Goal: Task Accomplishment & Management: Manage account settings

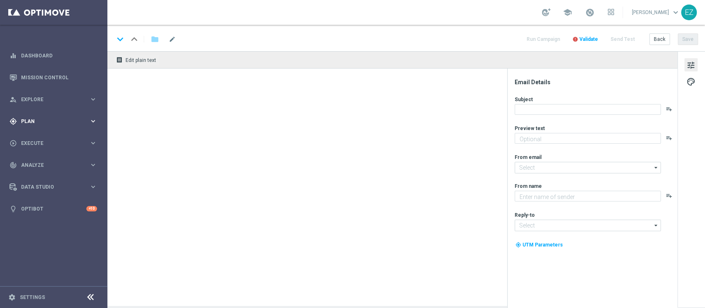
click at [36, 122] on span "Plan" at bounding box center [55, 121] width 68 height 5
click at [30, 161] on span "Templates" at bounding box center [51, 163] width 59 height 5
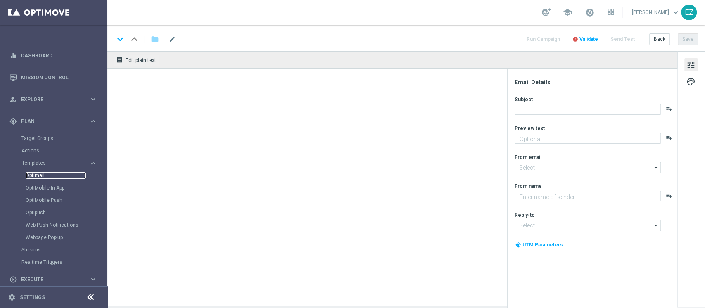
click at [30, 174] on link "Optimail" at bounding box center [56, 175] width 60 height 7
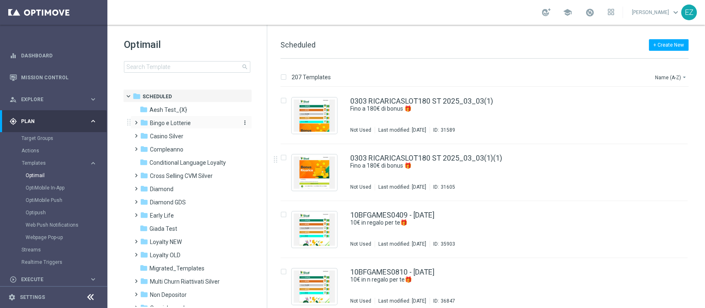
click at [176, 128] on div "folder Bingo e Lotterie" at bounding box center [187, 124] width 95 height 10
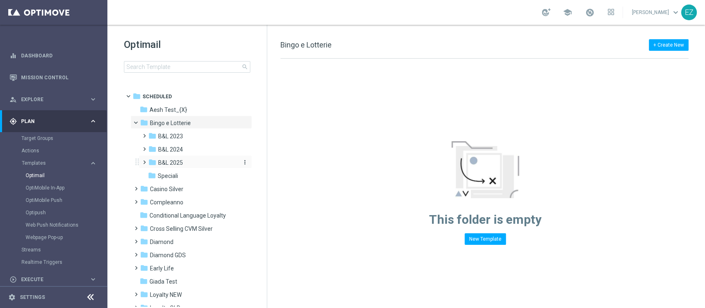
click at [167, 162] on span "B&L 2025" at bounding box center [170, 162] width 25 height 7
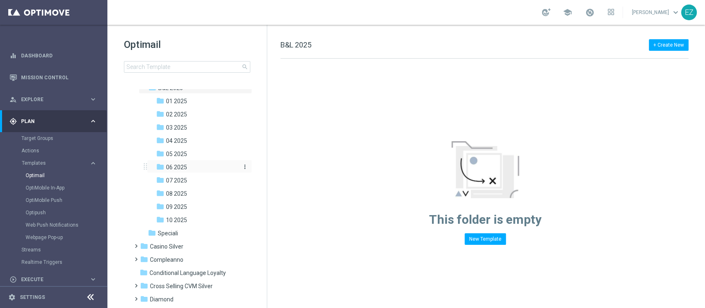
scroll to position [147, 0]
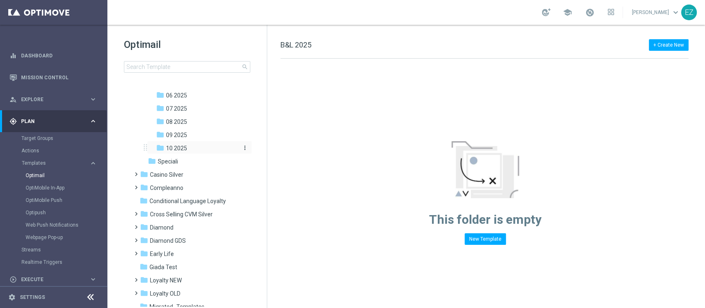
click at [169, 144] on div "folder 10 2025" at bounding box center [196, 149] width 81 height 10
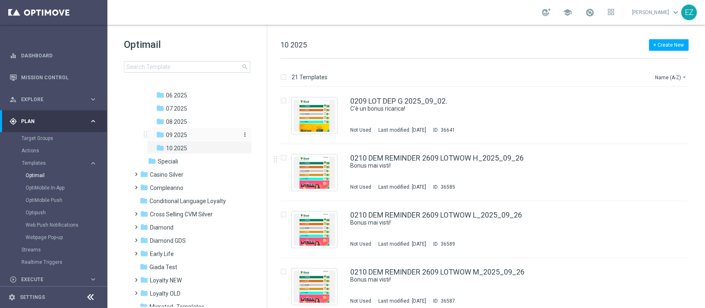
click at [181, 133] on span "09 2025" at bounding box center [176, 134] width 21 height 7
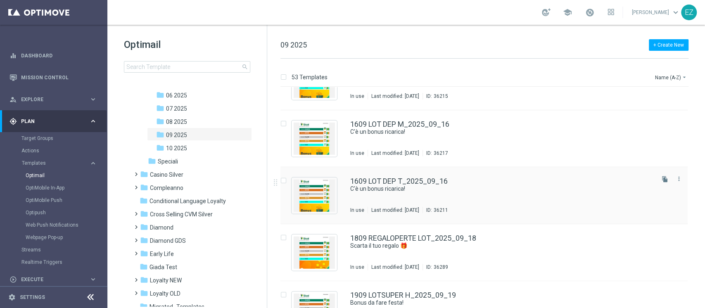
scroll to position [1516, 0]
click at [680, 180] on icon "more_vert" at bounding box center [679, 179] width 7 height 7
click at [641, 200] on div "Copy To" at bounding box center [645, 200] width 50 height 6
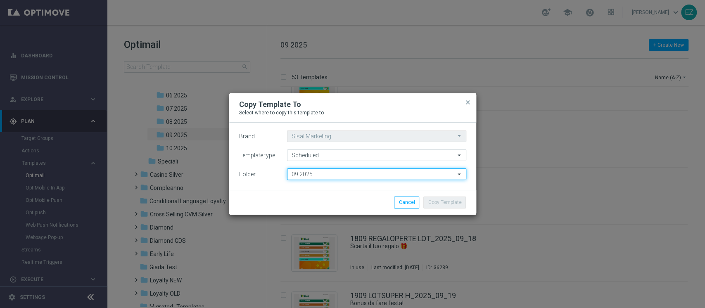
click at [429, 170] on input "09 2025" at bounding box center [376, 175] width 179 height 12
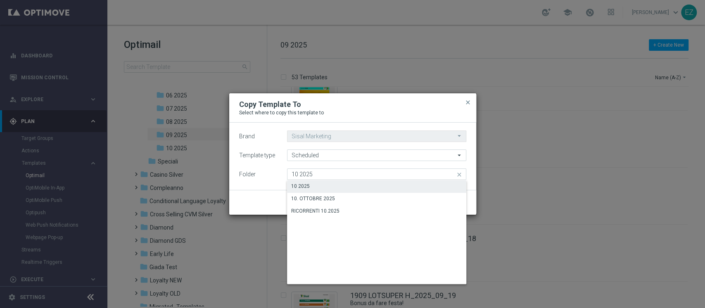
click at [400, 187] on div "10 2025" at bounding box center [376, 187] width 179 height 12
type input "10 2025"
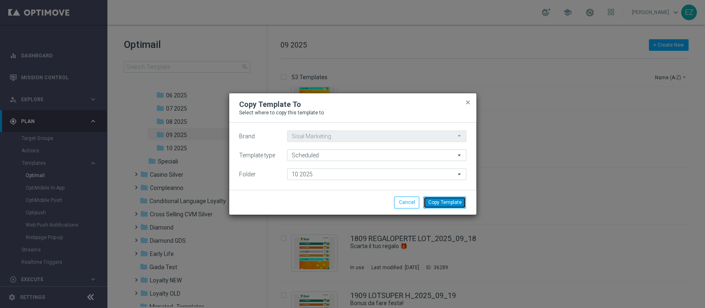
click at [446, 204] on button "Copy Template" at bounding box center [444, 203] width 43 height 12
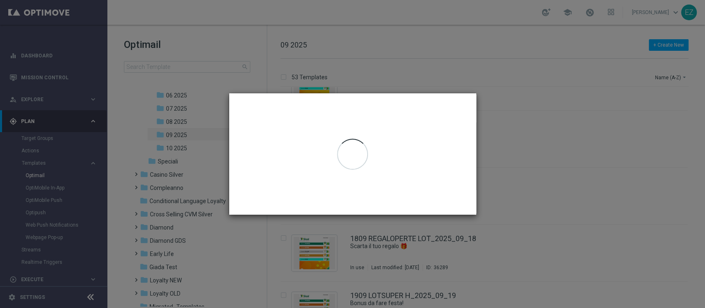
scroll to position [0, 0]
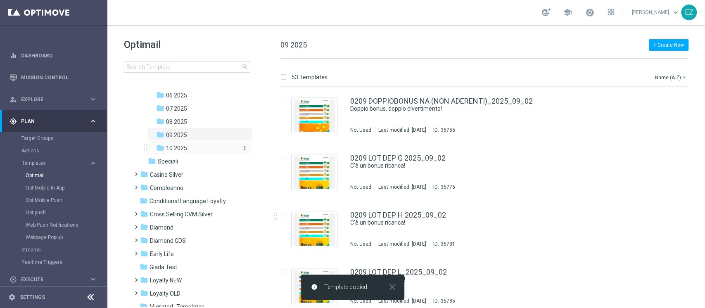
click at [191, 145] on div "folder 10 2025" at bounding box center [196, 149] width 81 height 10
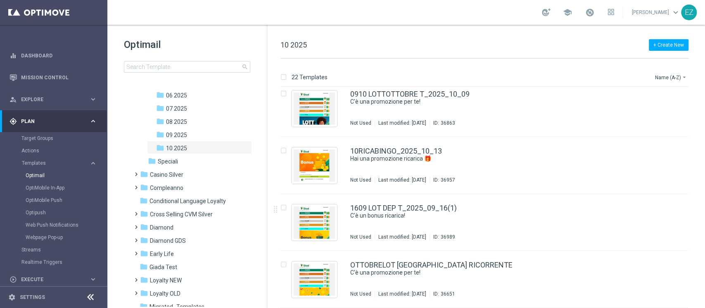
scroll to position [1033, 0]
click at [434, 207] on link "1609 LOT DEP T_2025_09_16(1)" at bounding box center [403, 207] width 107 height 7
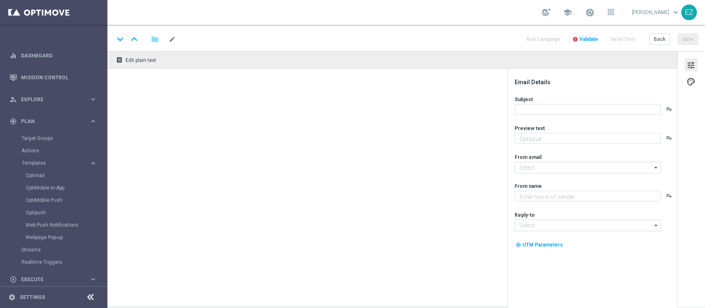
type input "1609 LOT DEP T_2025_09_16(1)"
type textarea "Per [PERSON_NAME] a 20.000 Sisal point"
type textarea "Sisal"
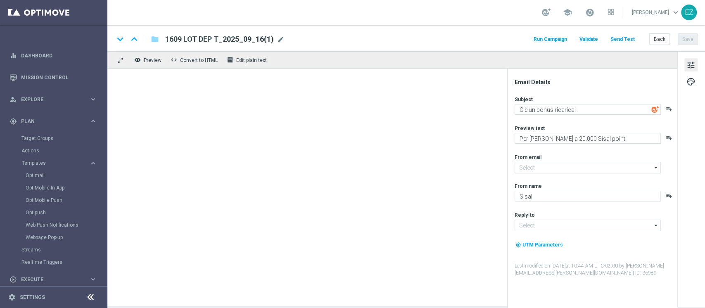
type input "[EMAIL_ADDRESS][DOMAIN_NAME]"
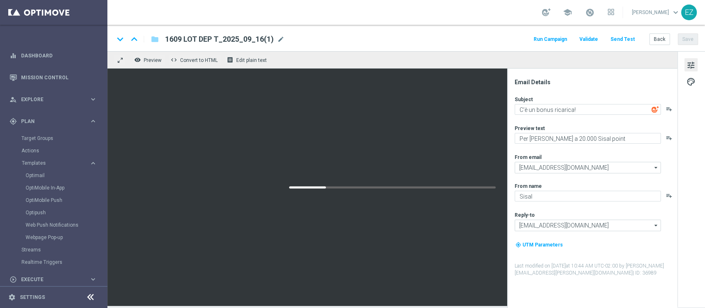
click at [281, 39] on span "mode_edit" at bounding box center [280, 39] width 7 height 7
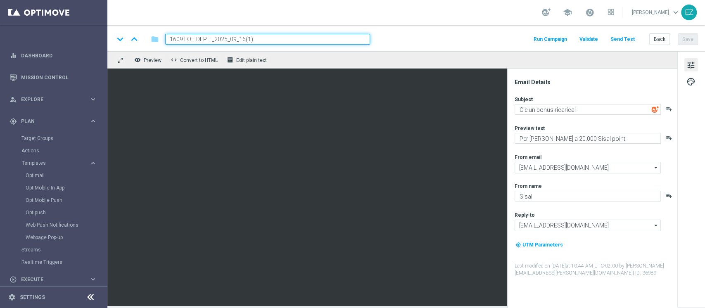
drag, startPoint x: 211, startPoint y: 40, endPoint x: 134, endPoint y: 40, distance: 77.2
click at [134, 40] on div "keyboard_arrow_down keyboard_arrow_up folder 1609 LOT DEP T_2025_09_16(1)" at bounding box center [242, 39] width 256 height 11
paste input "410 LOT"
click at [271, 38] on input "1410 LOTDEP T_2025_09_16(1)" at bounding box center [267, 39] width 205 height 11
type input "1410 LOTDEP T_2025_10_14"
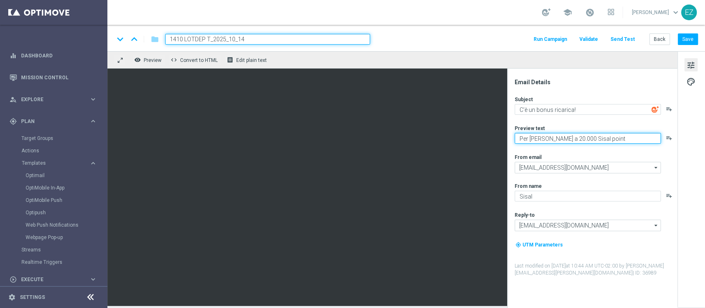
click at [555, 138] on textarea "Per [PERSON_NAME] a 20.000 Sisal point" at bounding box center [588, 138] width 146 height 11
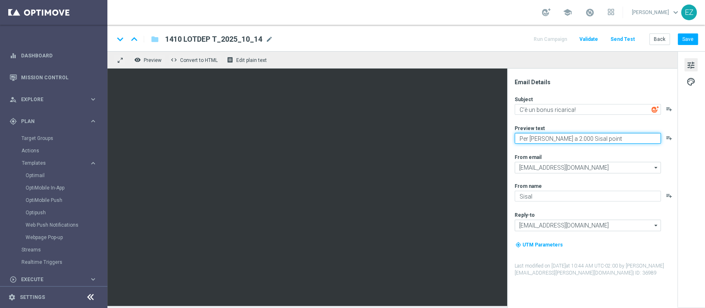
type textarea "Per te fino a 25.000 Sisal point"
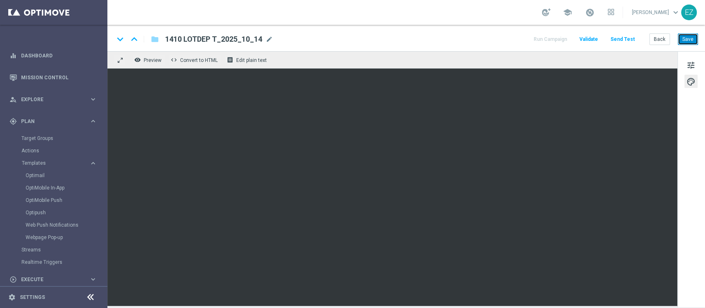
click at [692, 40] on button "Save" at bounding box center [688, 39] width 20 height 12
click at [695, 37] on button "Save" at bounding box center [688, 39] width 20 height 12
click at [696, 38] on button "Save" at bounding box center [688, 39] width 20 height 12
